Goal: Information Seeking & Learning: Learn about a topic

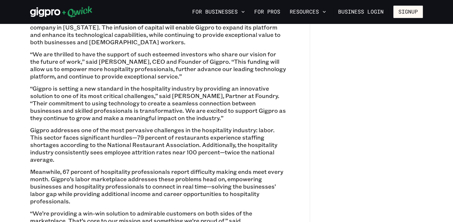
scroll to position [384, 0]
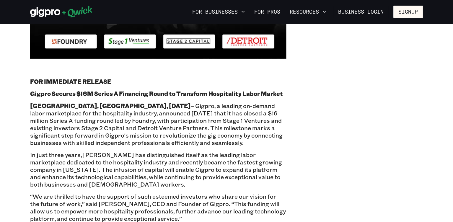
scroll to position [177, 0]
